Goal: Task Accomplishment & Management: Complete application form

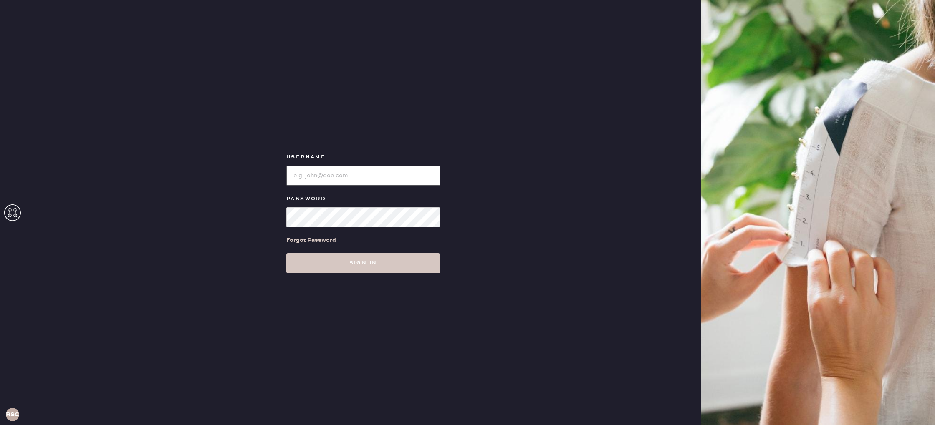
click at [337, 175] on input "loginName" at bounding box center [363, 176] width 154 height 20
click at [286, 253] on button "Sign in" at bounding box center [363, 263] width 154 height 20
type input "reformationstudiocity\"
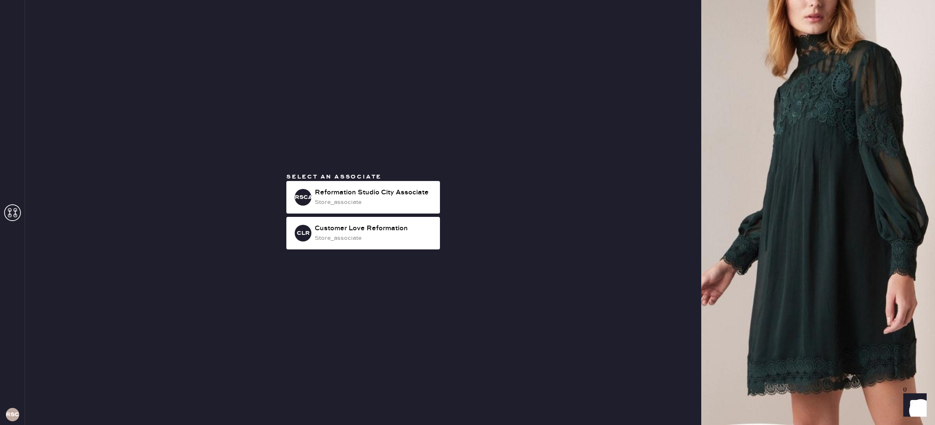
drag, startPoint x: 422, startPoint y: 202, endPoint x: 452, endPoint y: 197, distance: 30.8
click at [422, 202] on div "store_associate" at bounding box center [374, 202] width 119 height 9
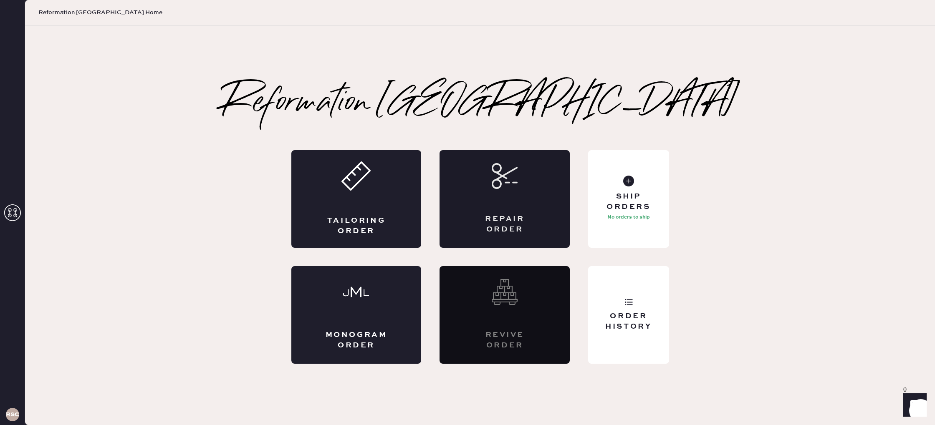
click at [490, 215] on div "Repair Order" at bounding box center [504, 224] width 63 height 21
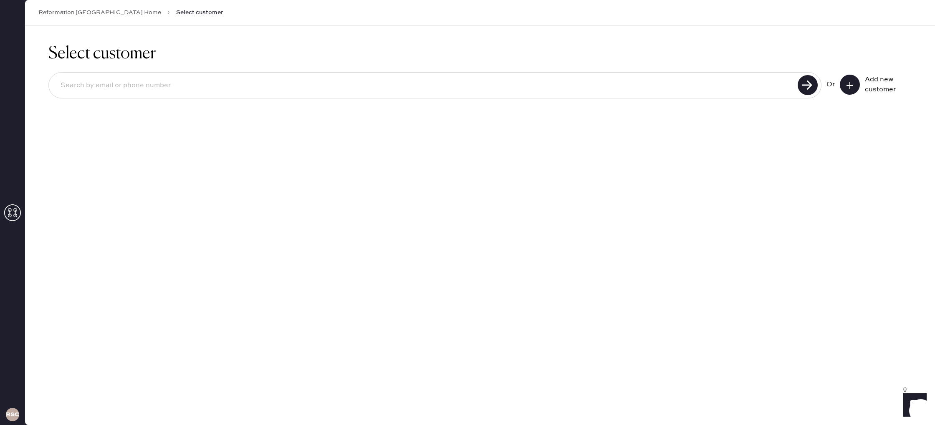
click at [511, 82] on input at bounding box center [425, 85] width 742 height 19
click at [497, 81] on input at bounding box center [425, 85] width 742 height 19
type input "7472952097"
drag, startPoint x: 802, startPoint y: 86, endPoint x: 774, endPoint y: 97, distance: 29.8
click at [802, 86] on use at bounding box center [808, 85] width 20 height 20
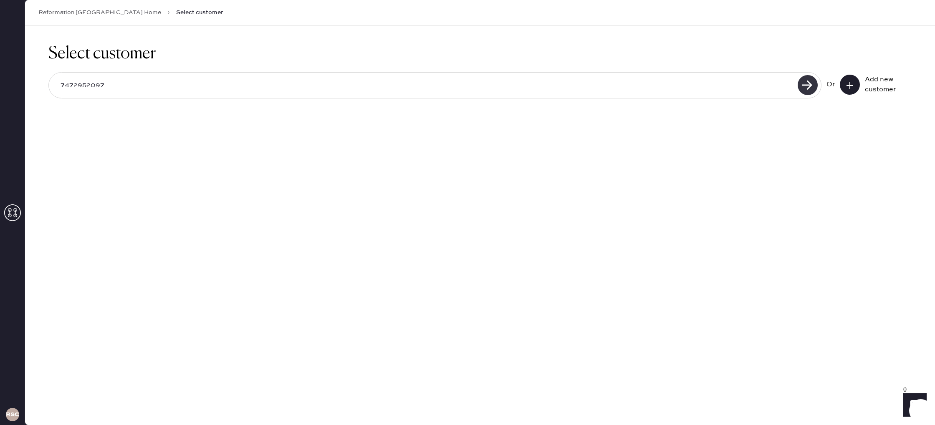
click at [809, 86] on use at bounding box center [808, 85] width 20 height 20
click at [861, 82] on div "Add new customer" at bounding box center [876, 85] width 72 height 20
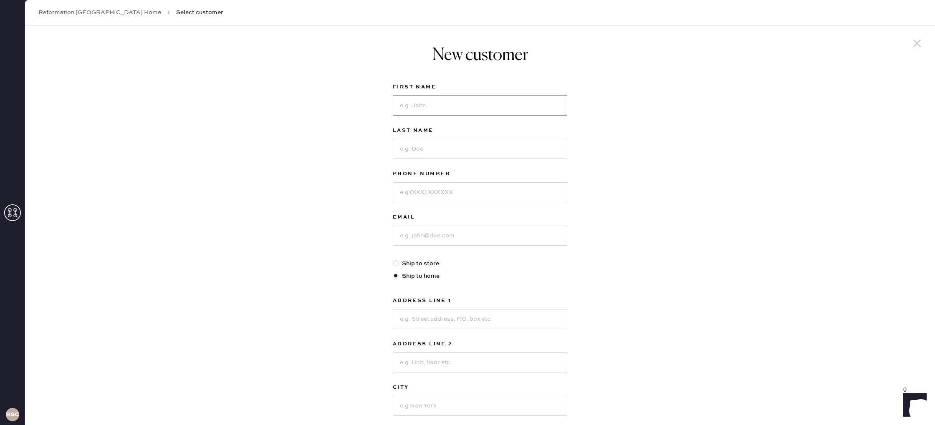
click at [433, 100] on input at bounding box center [480, 106] width 175 height 20
type input "Jordan"
type input "[PERSON_NAME]"
type input "7472952097"
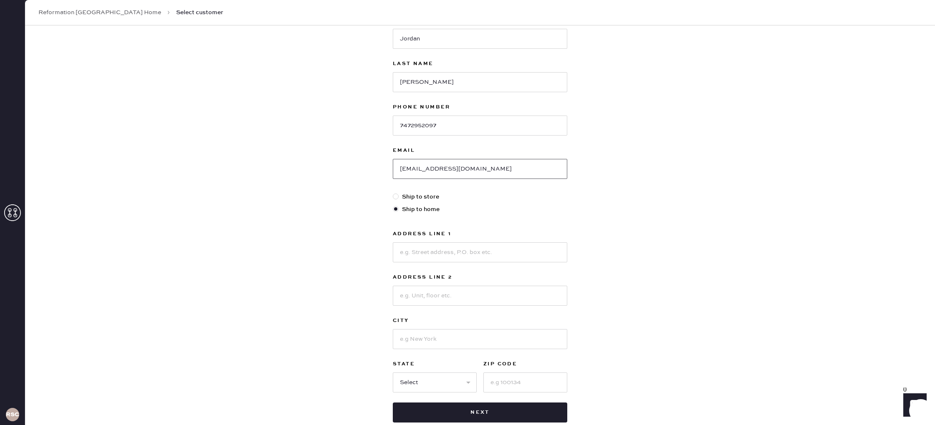
scroll to position [68, 0]
type input "[EMAIL_ADDRESS][DOMAIN_NAME]"
click at [439, 250] on input at bounding box center [480, 251] width 175 height 20
type input "[STREET_ADDRESS][PERSON_NAME]"
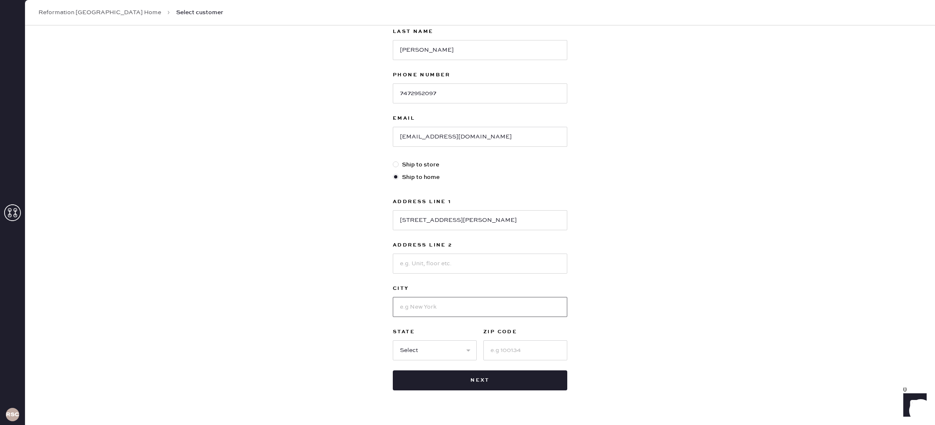
click at [420, 302] on input at bounding box center [480, 307] width 175 height 20
type input "[GEOGRAPHIC_DATA]"
select select "CA"
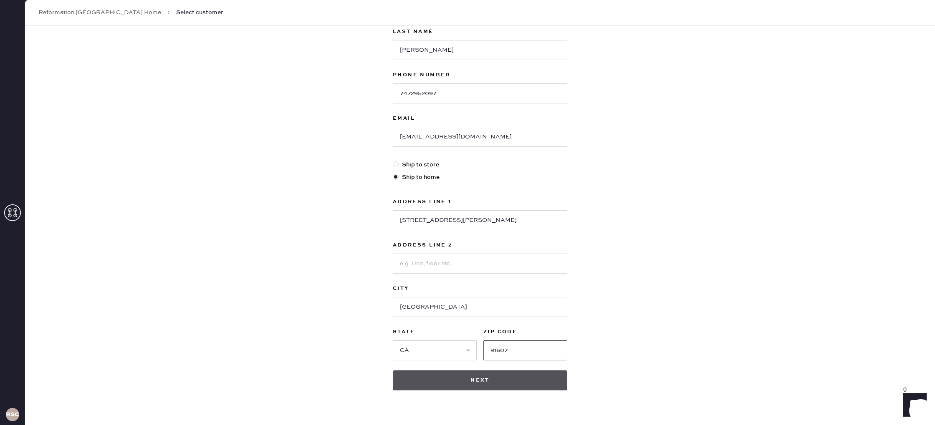
type input "91607"
click at [445, 381] on button "Next" at bounding box center [480, 381] width 175 height 20
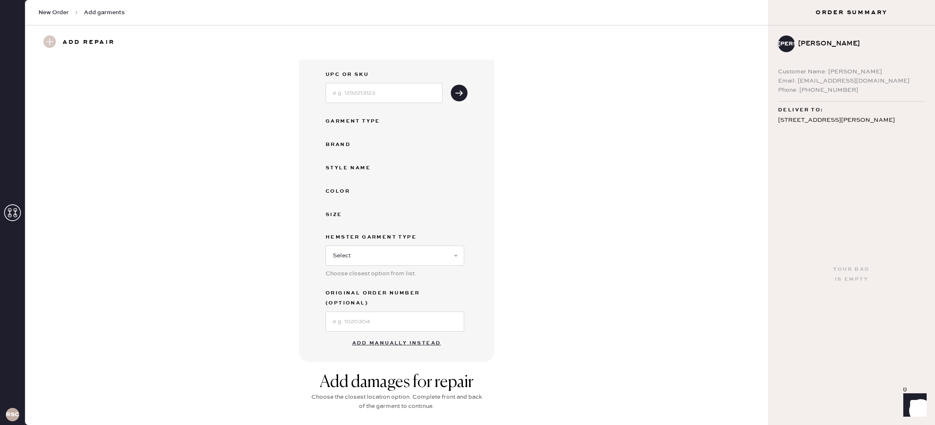
scroll to position [42, 0]
click at [418, 334] on button "Add manually instead" at bounding box center [396, 340] width 99 height 17
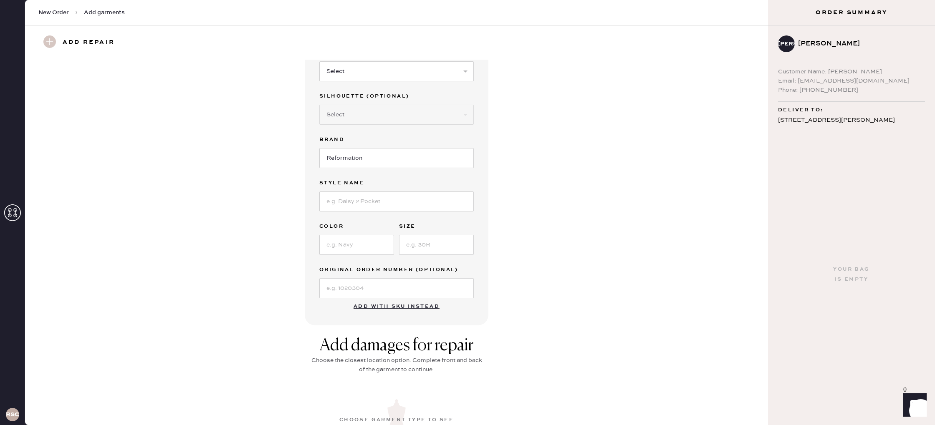
scroll to position [26, 0]
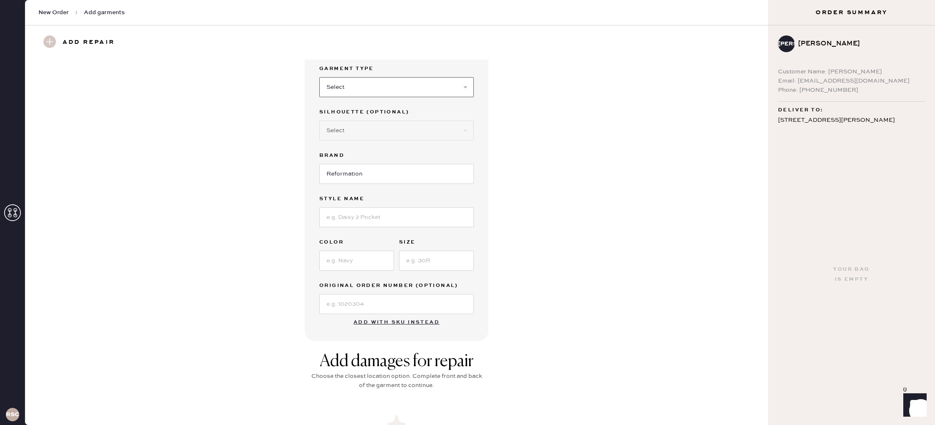
click at [356, 92] on select "Select Basic Skirt Jeans Leggings Pants Shorts Basic Sleeved Dress Basic Sleeve…" at bounding box center [396, 87] width 154 height 20
select select "6"
click at [348, 134] on select "Select Maxi Dress Midi Dress Mini Dress Other" at bounding box center [396, 131] width 154 height 20
select select "38"
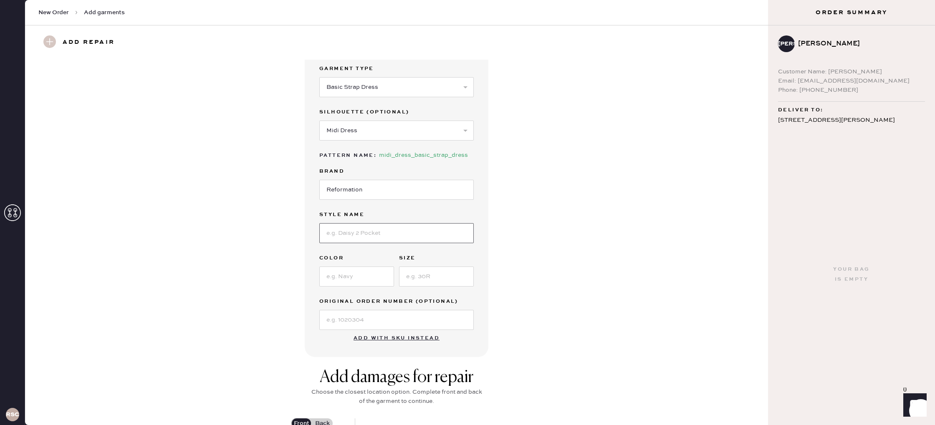
click at [379, 232] on input at bounding box center [396, 233] width 154 height 20
click at [507, 282] on div "Garment details Garment Type Select Basic Skirt Jeans Leggings Pants Shorts Bas…" at bounding box center [396, 195] width 713 height 324
click at [418, 275] on input at bounding box center [436, 277] width 75 height 20
type input "2"
click at [365, 236] on input at bounding box center [396, 233] width 154 height 20
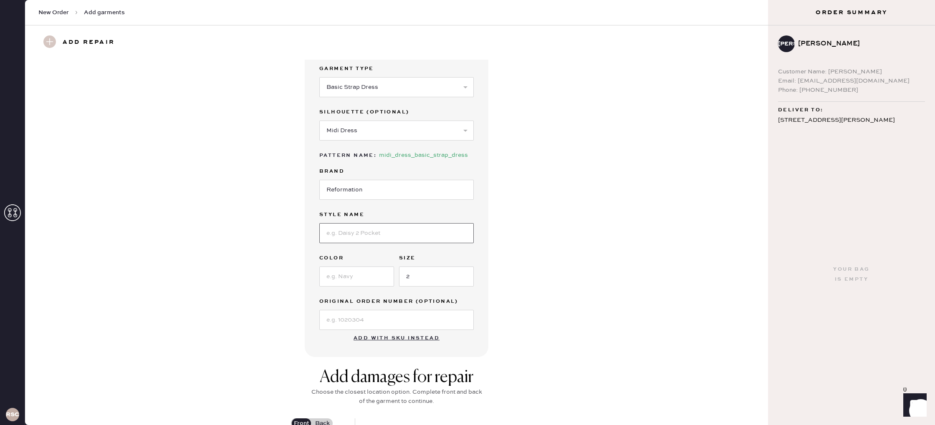
scroll to position [27, 0]
type input "[PERSON_NAME]"
click at [365, 273] on input at bounding box center [356, 276] width 75 height 20
type input "Serenity"
click at [571, 223] on div "Garment details Garment Type Select Basic Skirt Jeans Leggings Pants Shorts Bas…" at bounding box center [396, 195] width 713 height 324
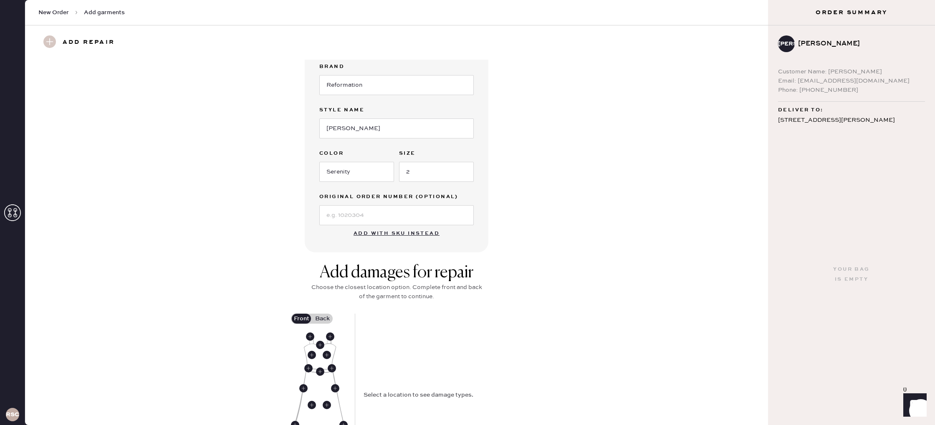
scroll to position [137, 0]
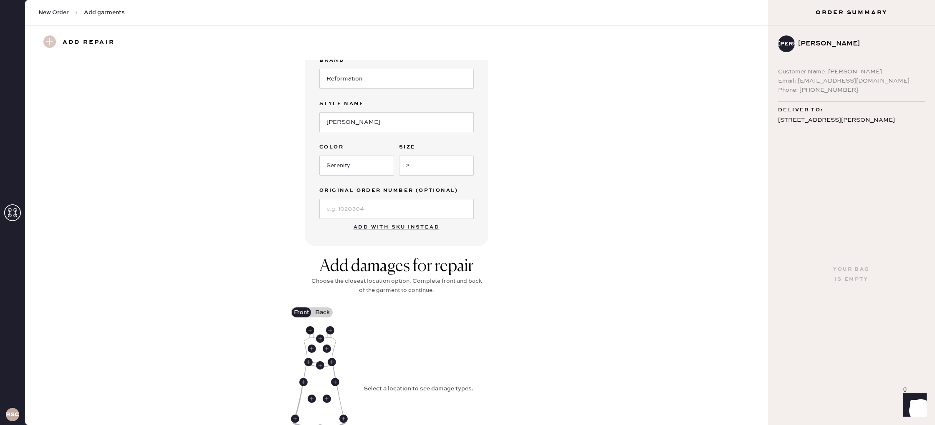
click at [310, 331] on use at bounding box center [310, 331] width 8 height 8
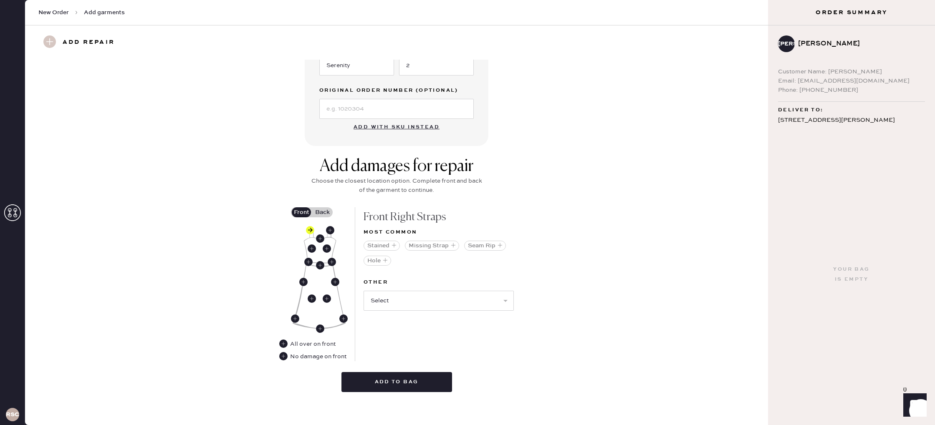
scroll to position [241, 0]
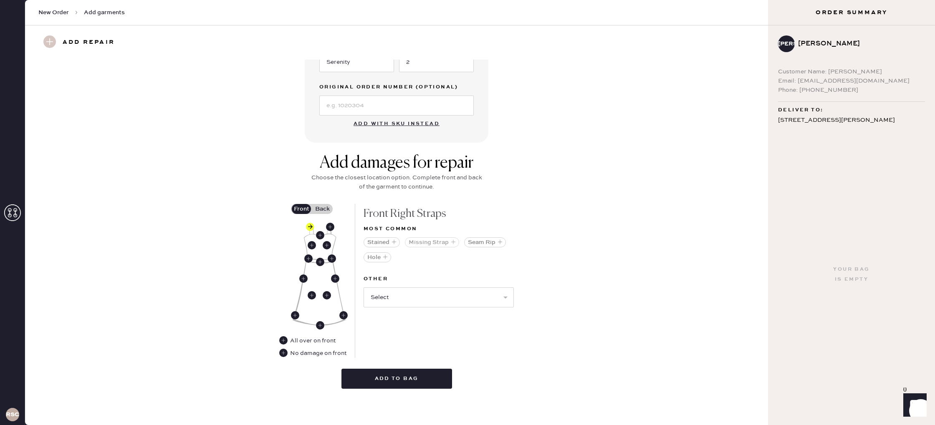
click at [441, 243] on button "Missing Strap" at bounding box center [432, 243] width 54 height 10
click at [448, 290] on select "Select Broken / Ripped Hem Broken Beads Broken Belt Loop Broken Button Broken C…" at bounding box center [439, 283] width 150 height 20
select select "1668"
select select
click at [588, 331] on div "Add damages for repair Choose the closest location option. Complete front and b…" at bounding box center [396, 274] width 713 height 242
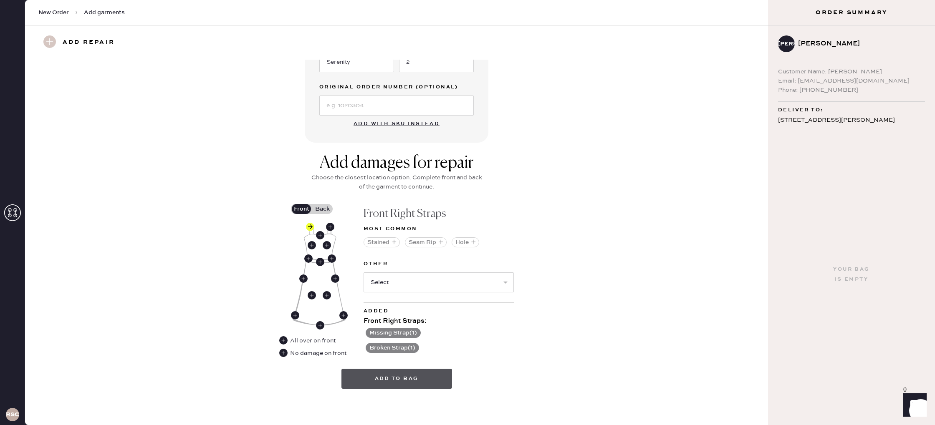
click at [395, 380] on button "Add to bag" at bounding box center [397, 379] width 111 height 20
click at [399, 284] on select "Select Broken / Ripped Hem Broken Beads Broken Belt Loop Broken Button Broken C…" at bounding box center [439, 283] width 150 height 20
click at [287, 353] on use at bounding box center [283, 353] width 8 height 8
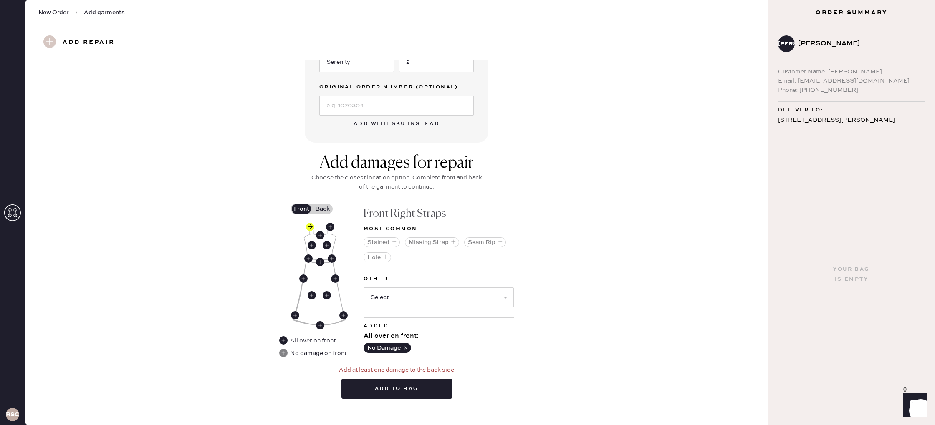
scroll to position [251, 0]
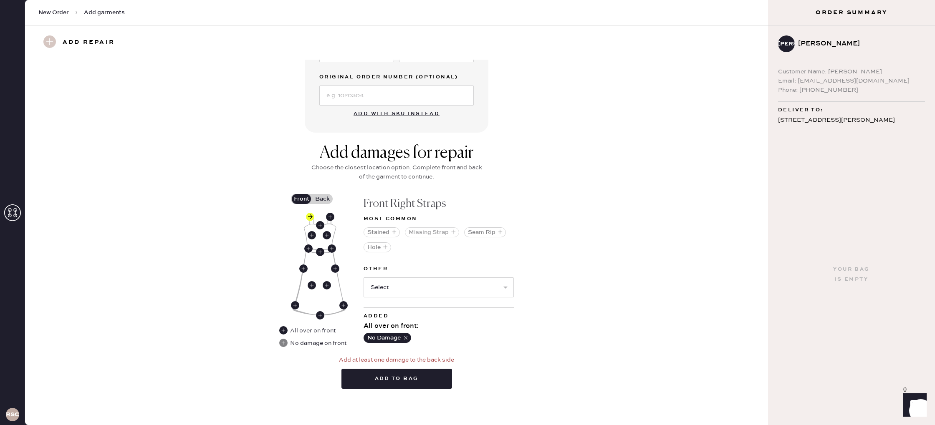
click at [449, 233] on button "Missing Strap" at bounding box center [432, 233] width 54 height 10
click at [438, 269] on select "Select Broken / Ripped Hem Broken Beads Broken Belt Loop Broken Button Broken C…" at bounding box center [439, 273] width 150 height 20
drag, startPoint x: 428, startPoint y: 381, endPoint x: 456, endPoint y: 372, distance: 29.6
click at [428, 381] on button "Add to bag" at bounding box center [397, 379] width 111 height 20
drag, startPoint x: 323, startPoint y: 196, endPoint x: 326, endPoint y: 210, distance: 14.4
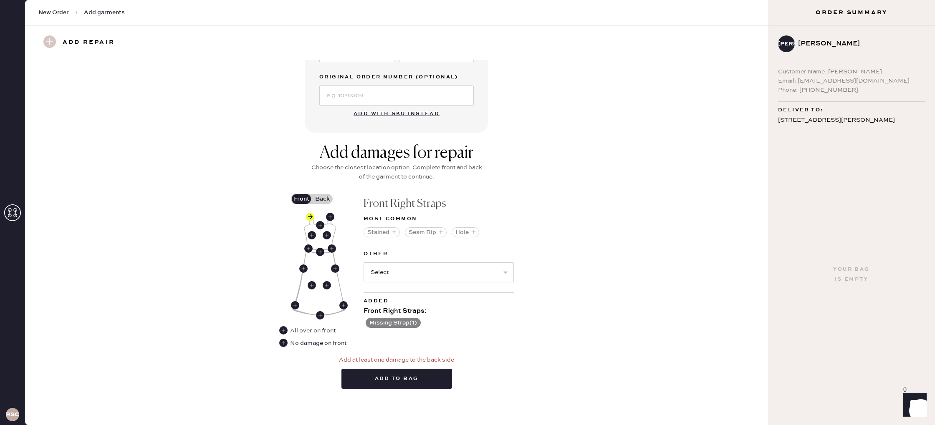
click at [323, 196] on label "Back" at bounding box center [322, 199] width 21 height 10
click at [322, 199] on input "Back" at bounding box center [322, 199] width 0 height 0
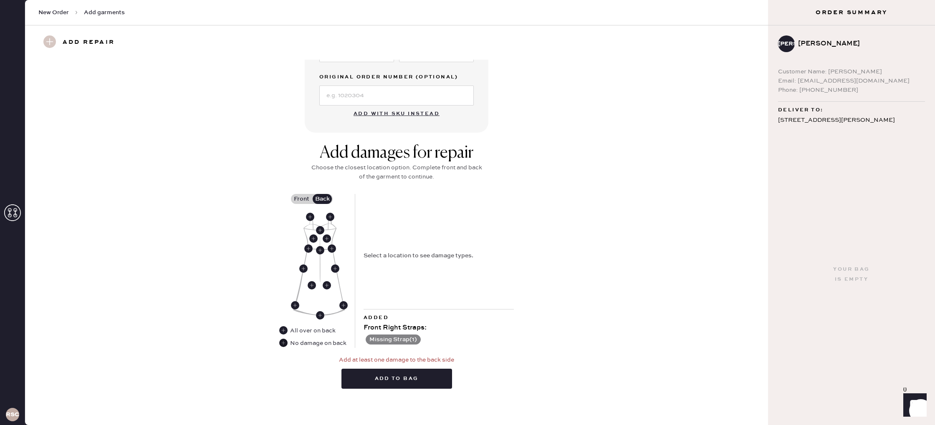
click at [284, 344] on use at bounding box center [283, 343] width 8 height 8
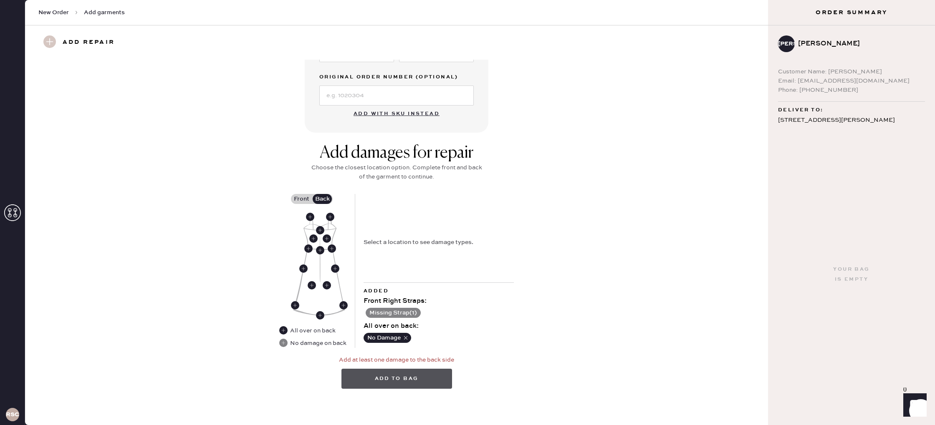
click at [428, 374] on button "Add to bag" at bounding box center [397, 379] width 111 height 20
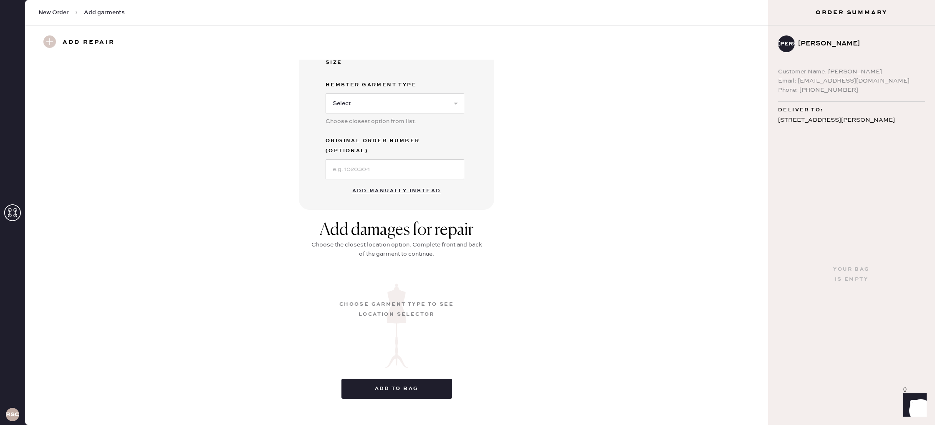
scroll to position [0, 0]
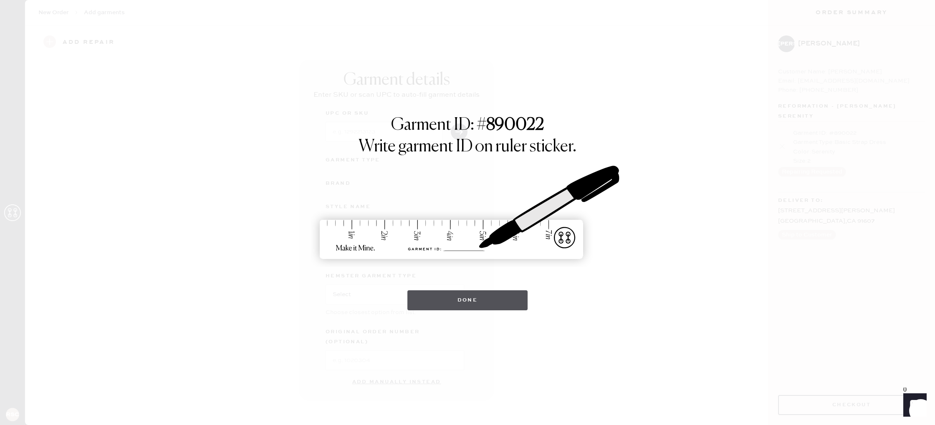
click at [476, 296] on button "Done" at bounding box center [468, 301] width 121 height 20
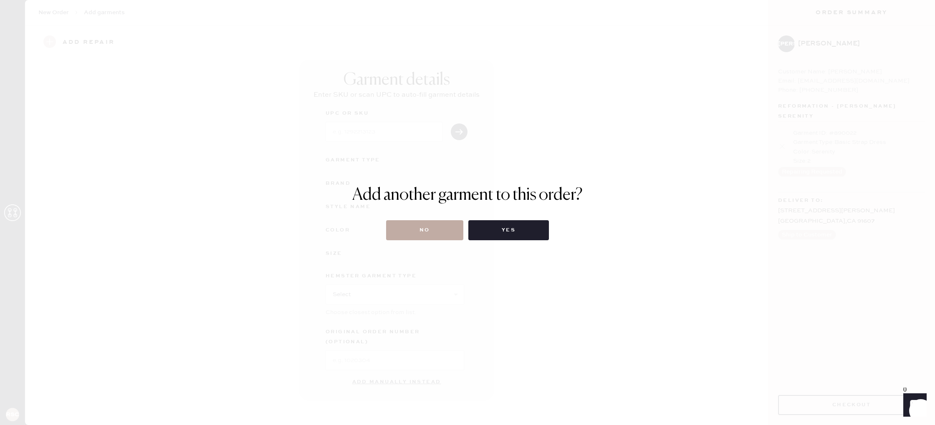
click at [443, 237] on button "No" at bounding box center [424, 230] width 77 height 20
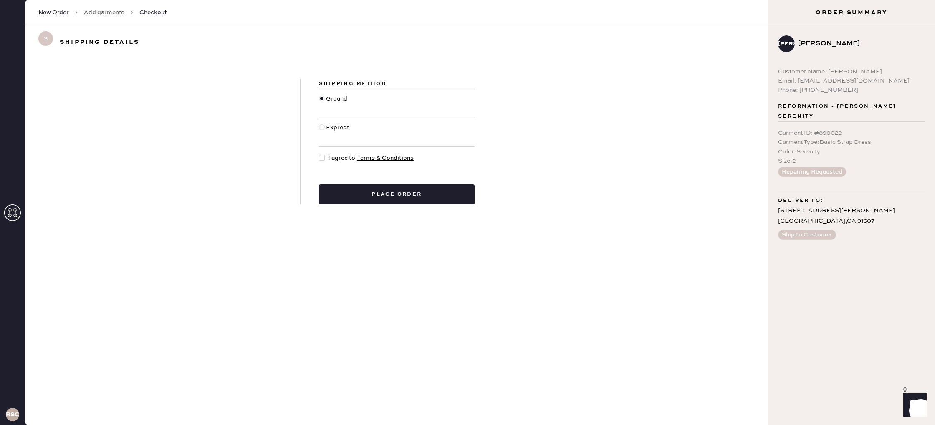
click at [323, 158] on div at bounding box center [322, 158] width 6 height 6
click at [319, 154] on input "I agree to Terms & Conditions" at bounding box center [319, 154] width 0 height 0
checkbox input "true"
click at [375, 198] on button "Place order" at bounding box center [397, 195] width 156 height 20
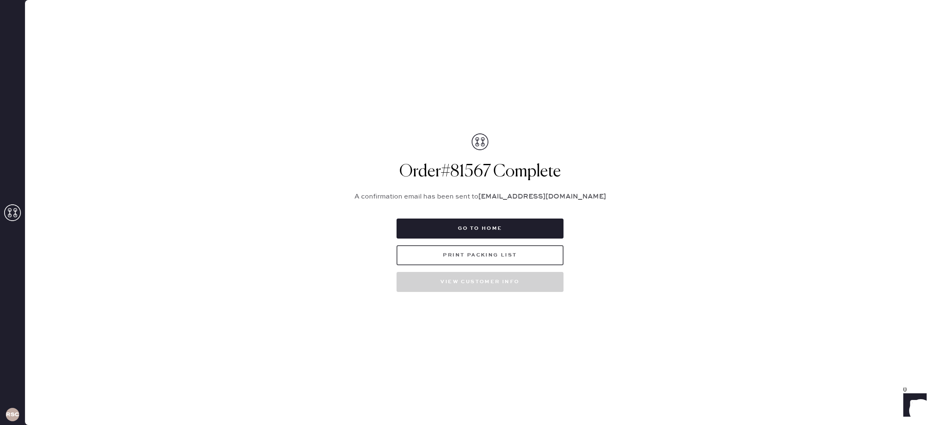
click at [499, 263] on button "Print Packing List" at bounding box center [480, 256] width 167 height 20
click at [466, 228] on button "Go to home" at bounding box center [480, 229] width 167 height 20
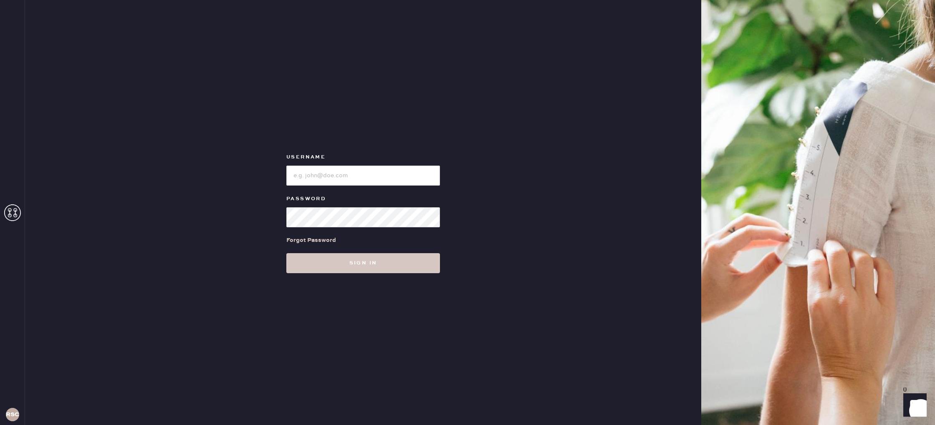
click at [377, 265] on button "Sign in" at bounding box center [363, 263] width 154 height 20
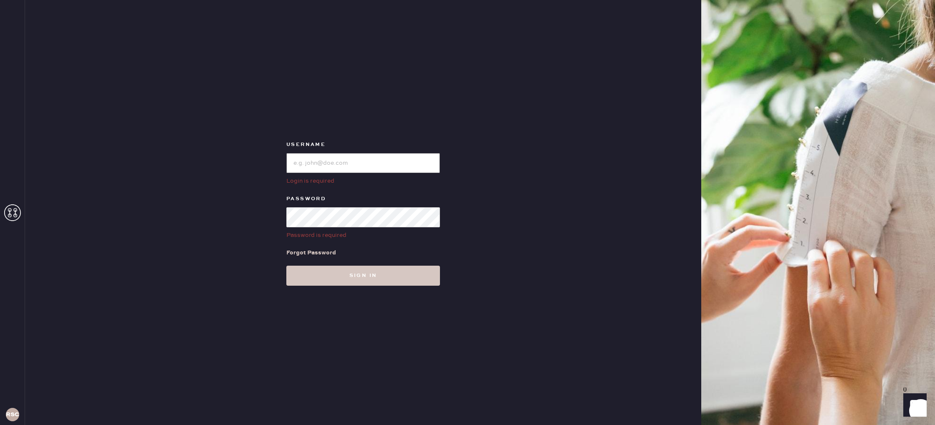
click at [357, 156] on input "loginName" at bounding box center [363, 163] width 154 height 20
type input "reformationstudiocity"
drag, startPoint x: 378, startPoint y: 279, endPoint x: 461, endPoint y: 273, distance: 83.3
click at [378, 279] on button "Sign in" at bounding box center [363, 276] width 154 height 20
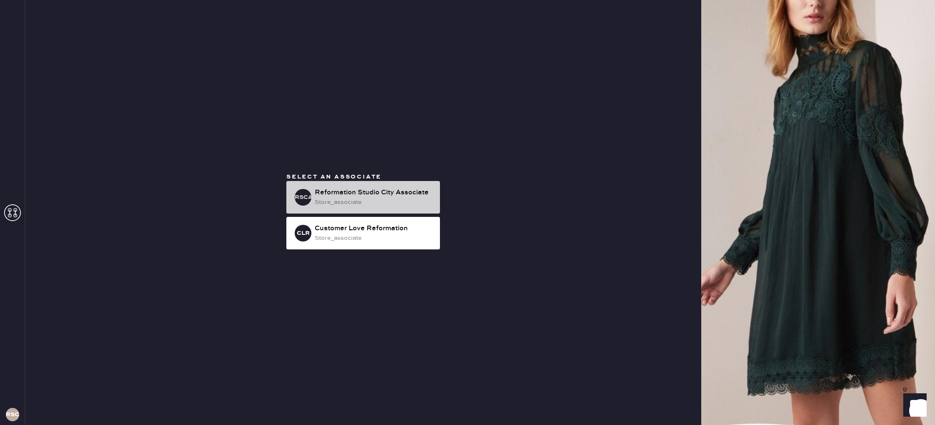
click at [394, 209] on div "RSCA Reformation Studio City Associate store_associate" at bounding box center [363, 197] width 154 height 33
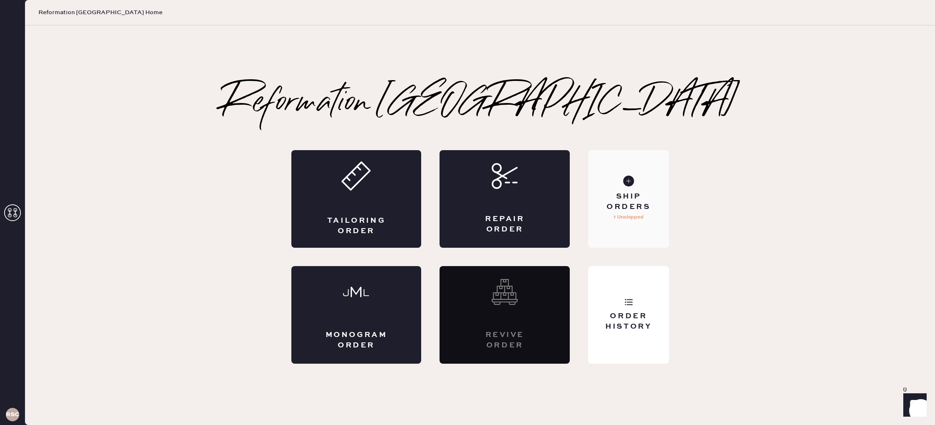
click at [653, 228] on div "Ship Orders 1 Unshipped" at bounding box center [628, 199] width 81 height 98
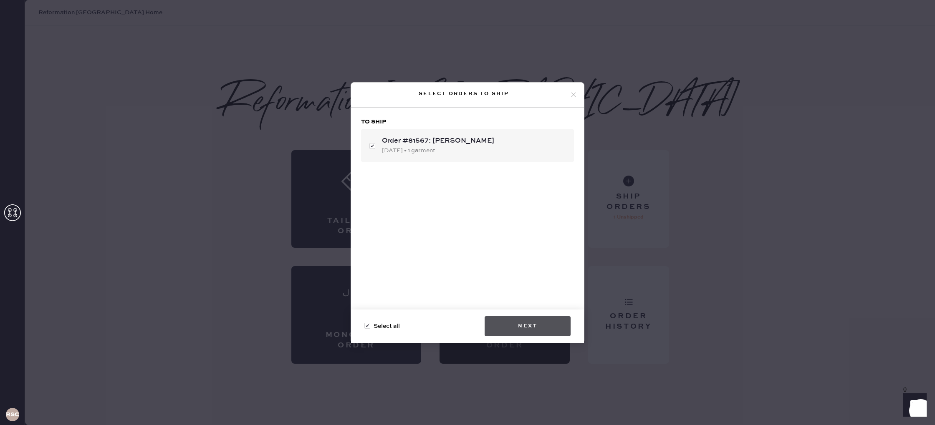
click at [540, 324] on button "Next" at bounding box center [528, 327] width 86 height 20
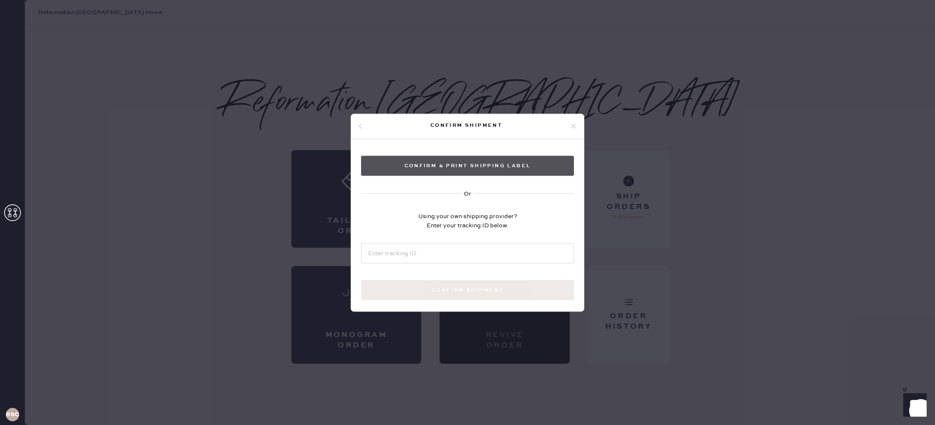
click at [466, 168] on button "Confirm & Print shipping label" at bounding box center [467, 166] width 213 height 20
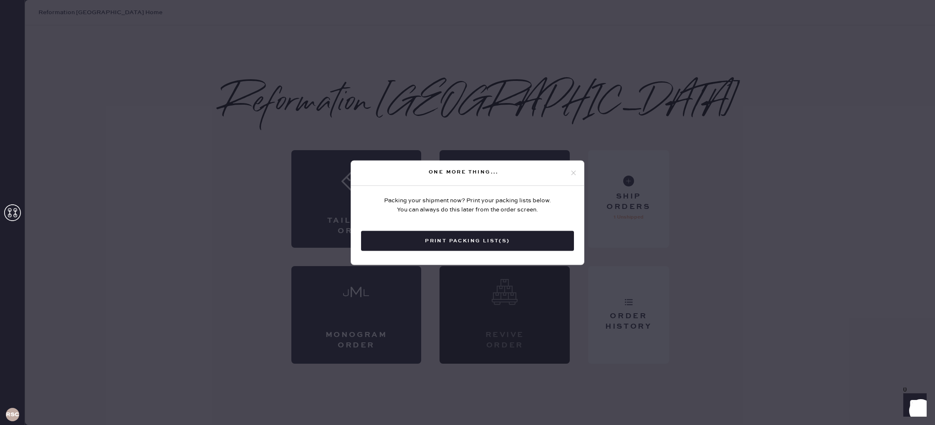
drag, startPoint x: 575, startPoint y: 170, endPoint x: 663, endPoint y: 140, distance: 93.5
click at [575, 169] on div "One more thing..." at bounding box center [467, 173] width 233 height 25
